Goal: Information Seeking & Learning: Learn about a topic

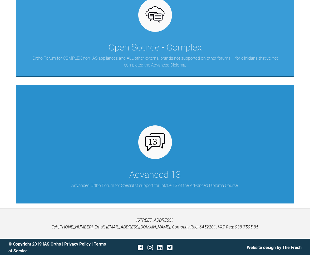
scroll to position [288, 0]
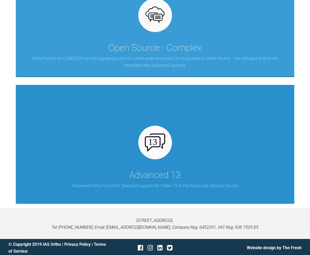
click at [153, 146] on img at bounding box center [155, 143] width 20 height 18
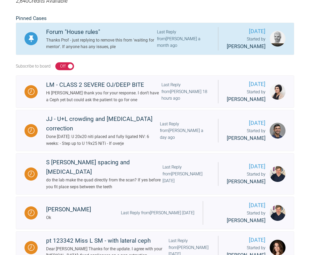
scroll to position [119, 0]
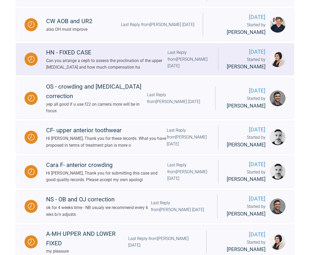
click at [91, 71] on div "Can you arrange a ceph to assess the proclination of the upper [MEDICAL_DATA] a…" at bounding box center [106, 63] width 121 height 13
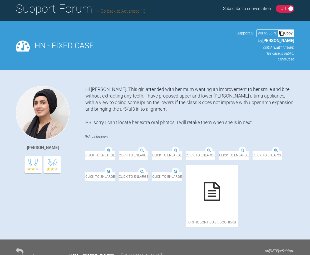
scroll to position [36, 0]
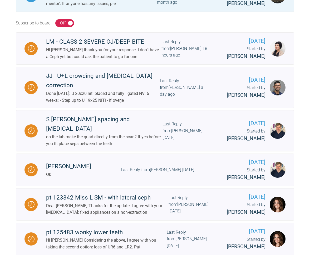
scroll to position [158, 0]
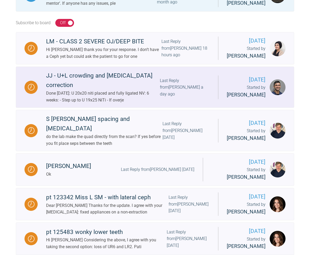
click at [93, 90] on div "JJ - U+L crowding and [MEDICAL_DATA] correction" at bounding box center [103, 80] width 114 height 19
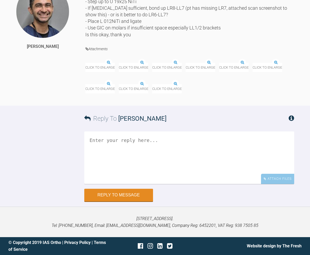
scroll to position [2597, 0]
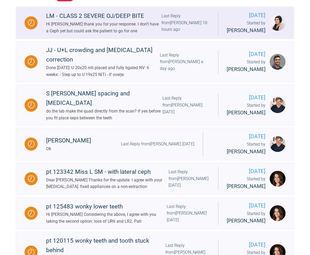
scroll to position [186, 0]
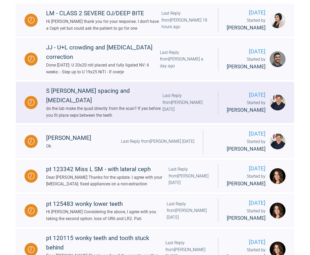
click at [104, 119] on div "do the lab make the quad directly from the scan? If yes before you fit place se…" at bounding box center [104, 111] width 116 height 13
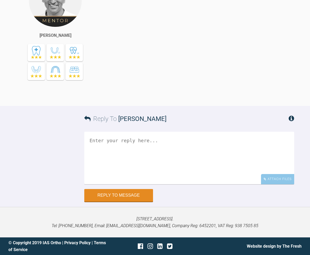
scroll to position [2527, 0]
